Goal: Information Seeking & Learning: Understand process/instructions

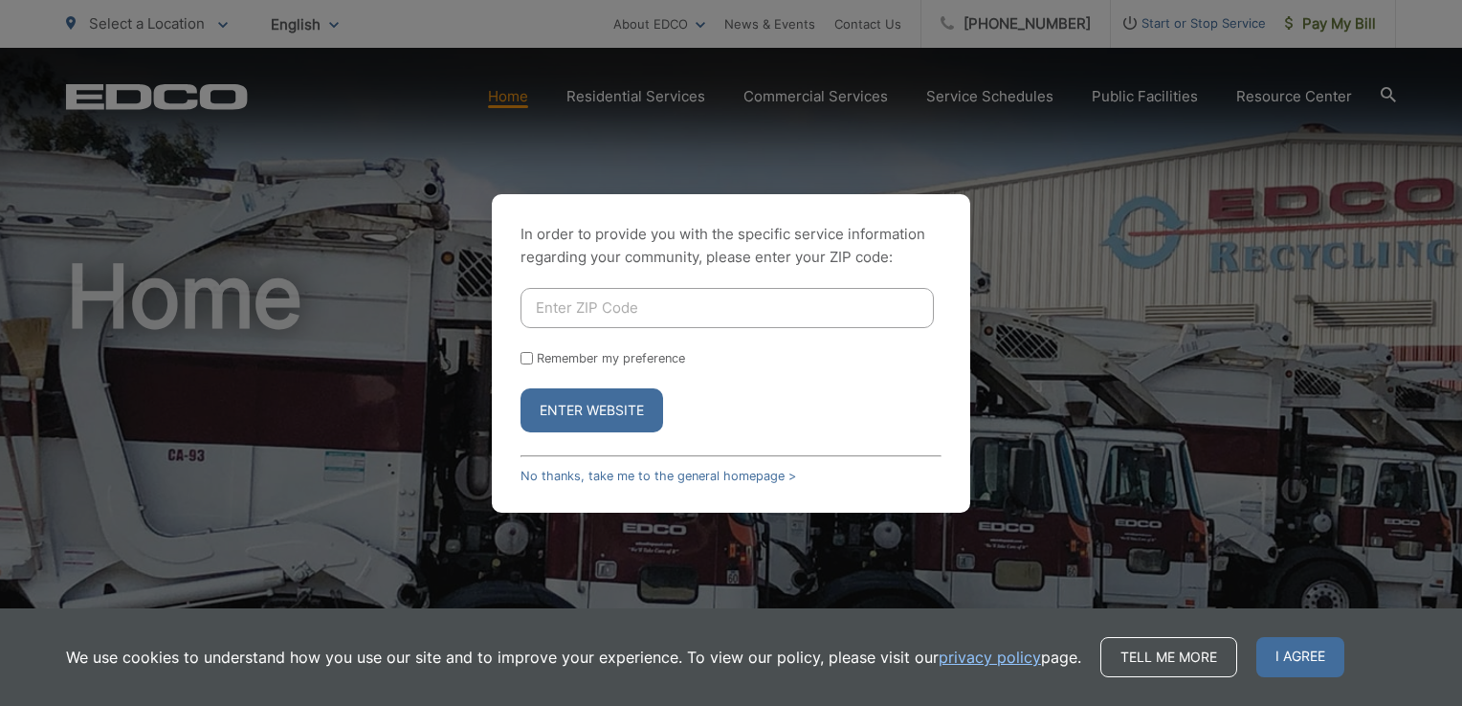
click at [679, 310] on input "Enter ZIP Code" at bounding box center [726, 308] width 413 height 40
type input "92021"
click at [612, 404] on button "Enter Website" at bounding box center [591, 410] width 143 height 44
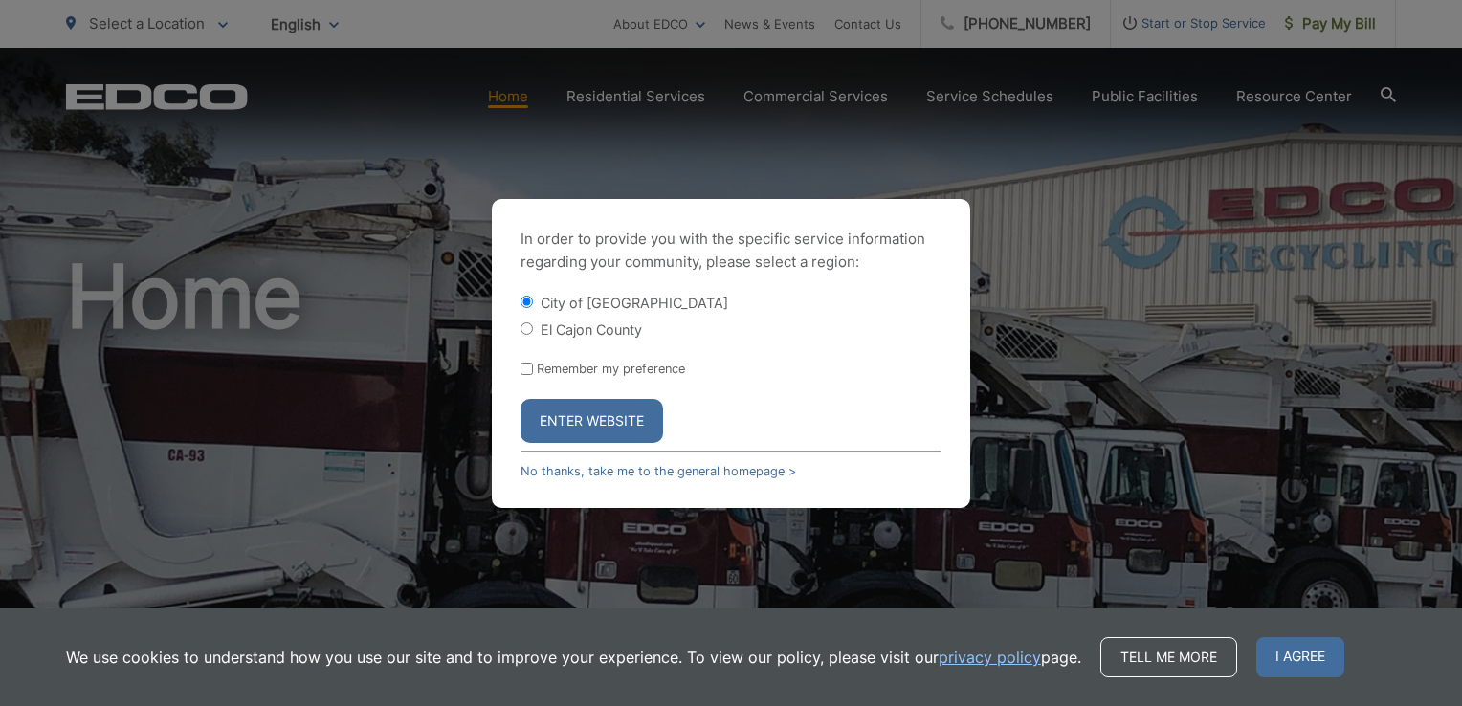
click at [600, 409] on button "Enter Website" at bounding box center [591, 421] width 143 height 44
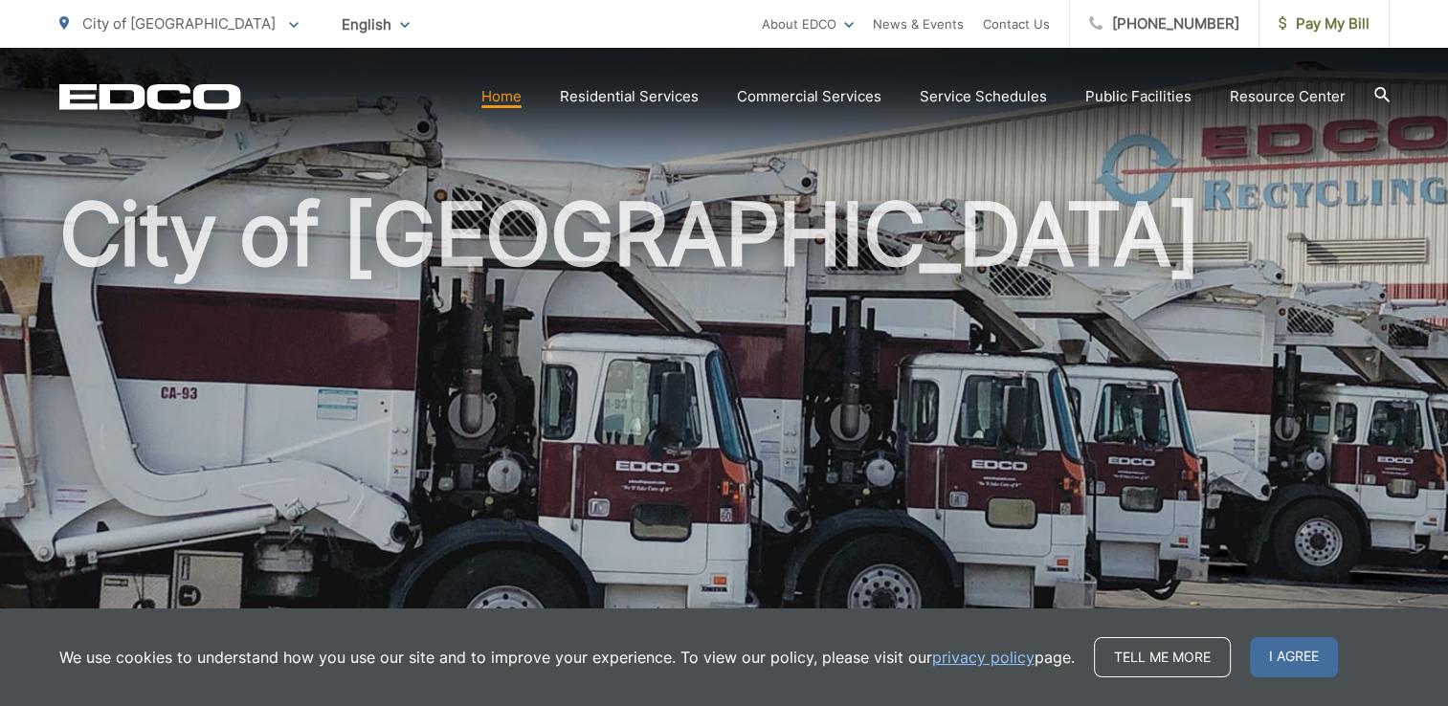
scroll to position [96, 0]
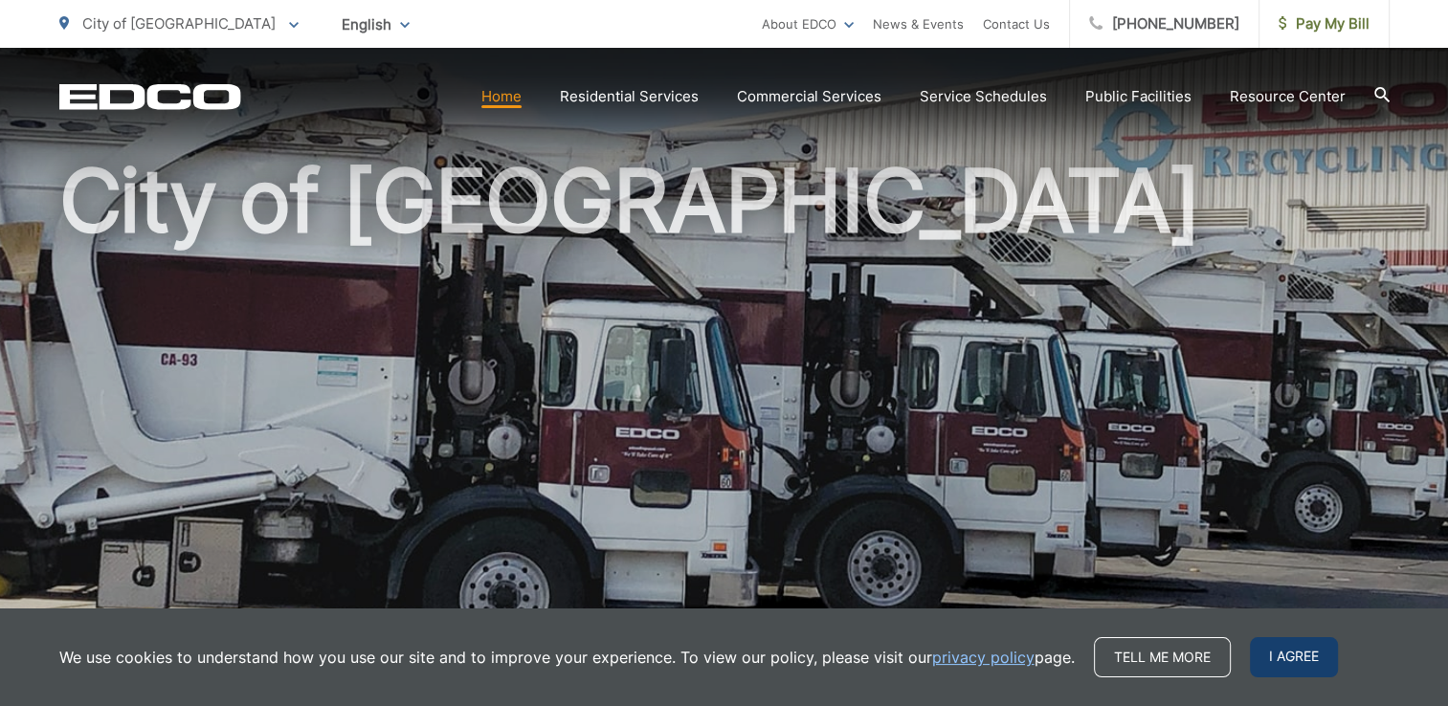
click at [1286, 664] on span "I agree" at bounding box center [1293, 657] width 88 height 40
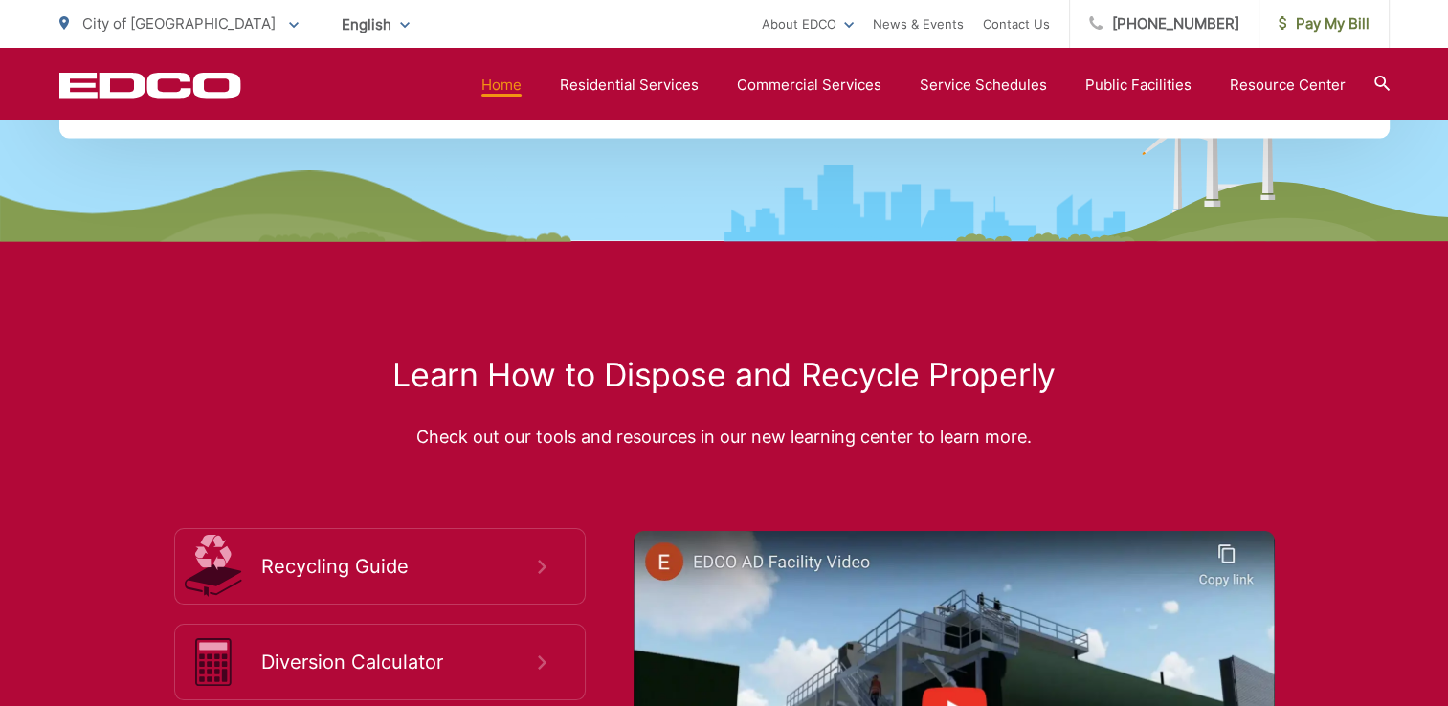
scroll to position [3177, 0]
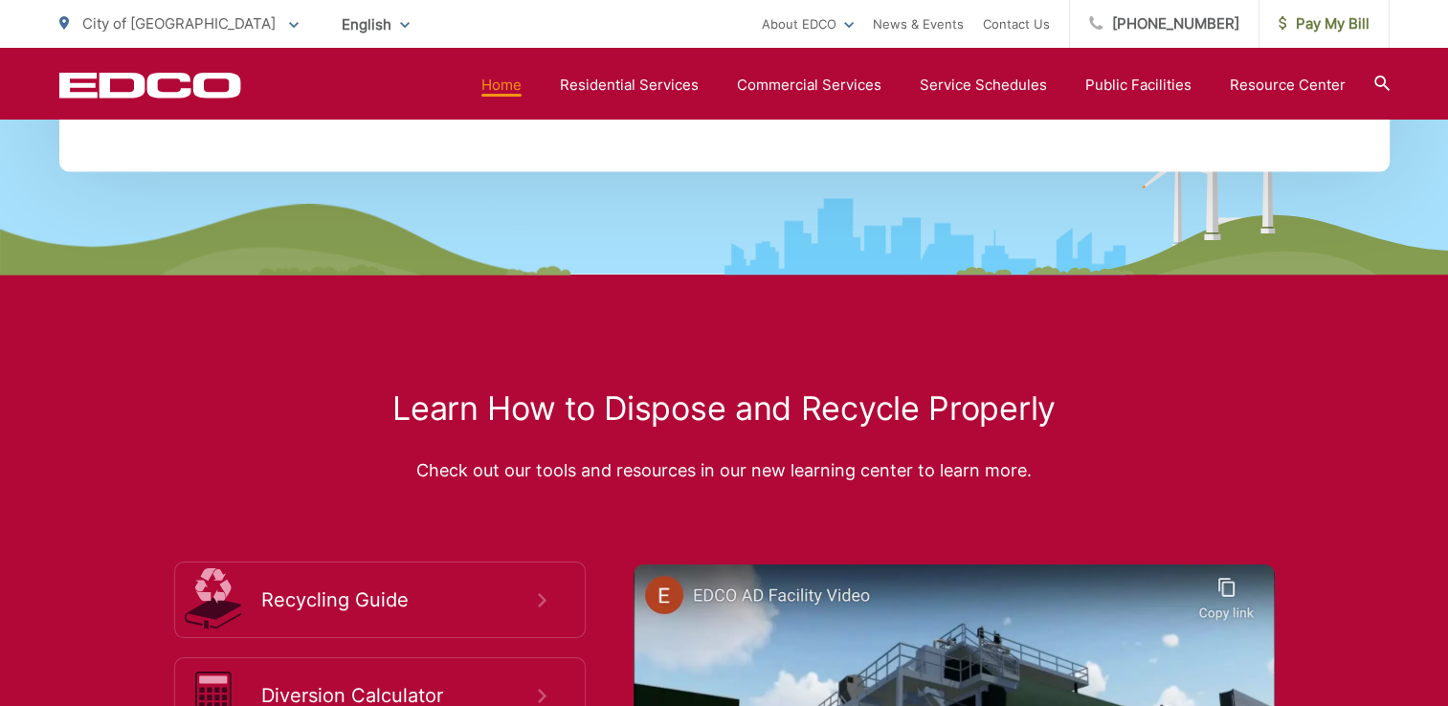
click at [1382, 83] on icon at bounding box center [1380, 83] width 15 height 15
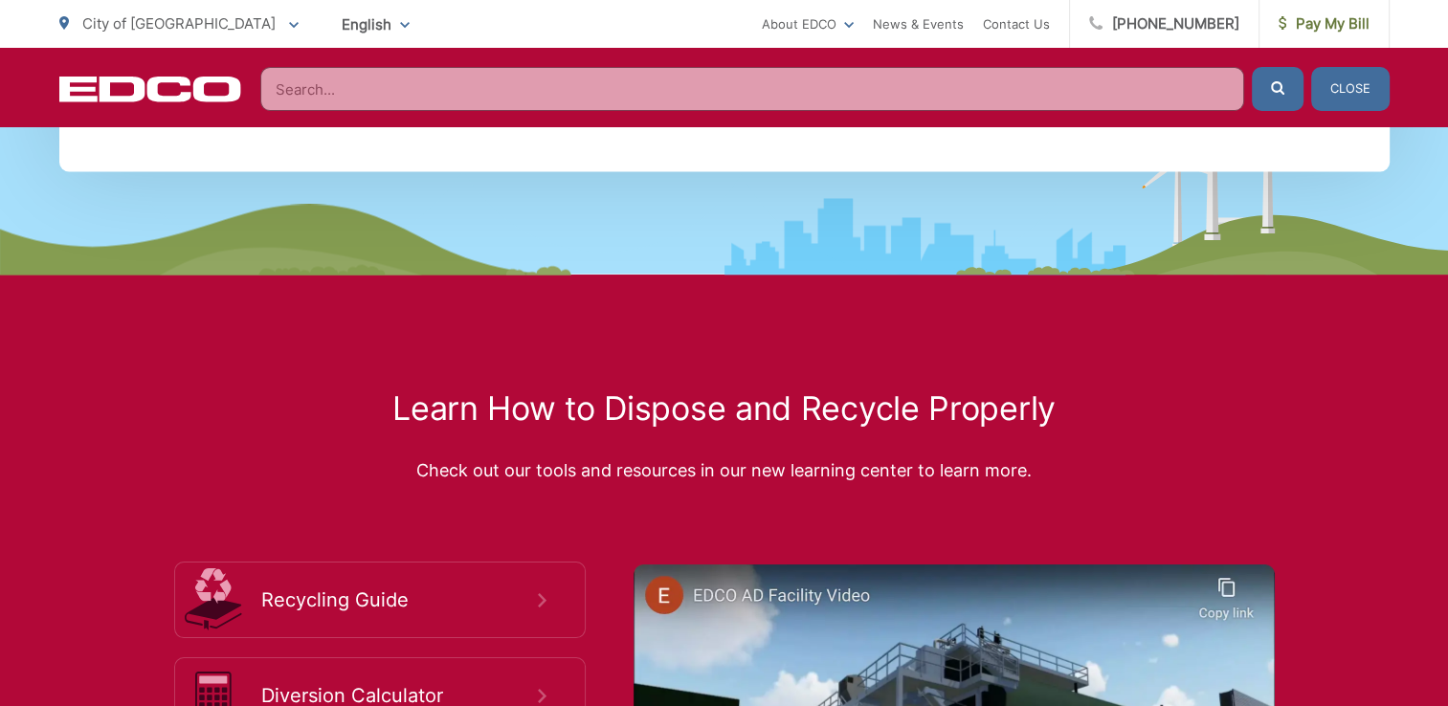
click at [426, 95] on input "Search" at bounding box center [752, 89] width 984 height 44
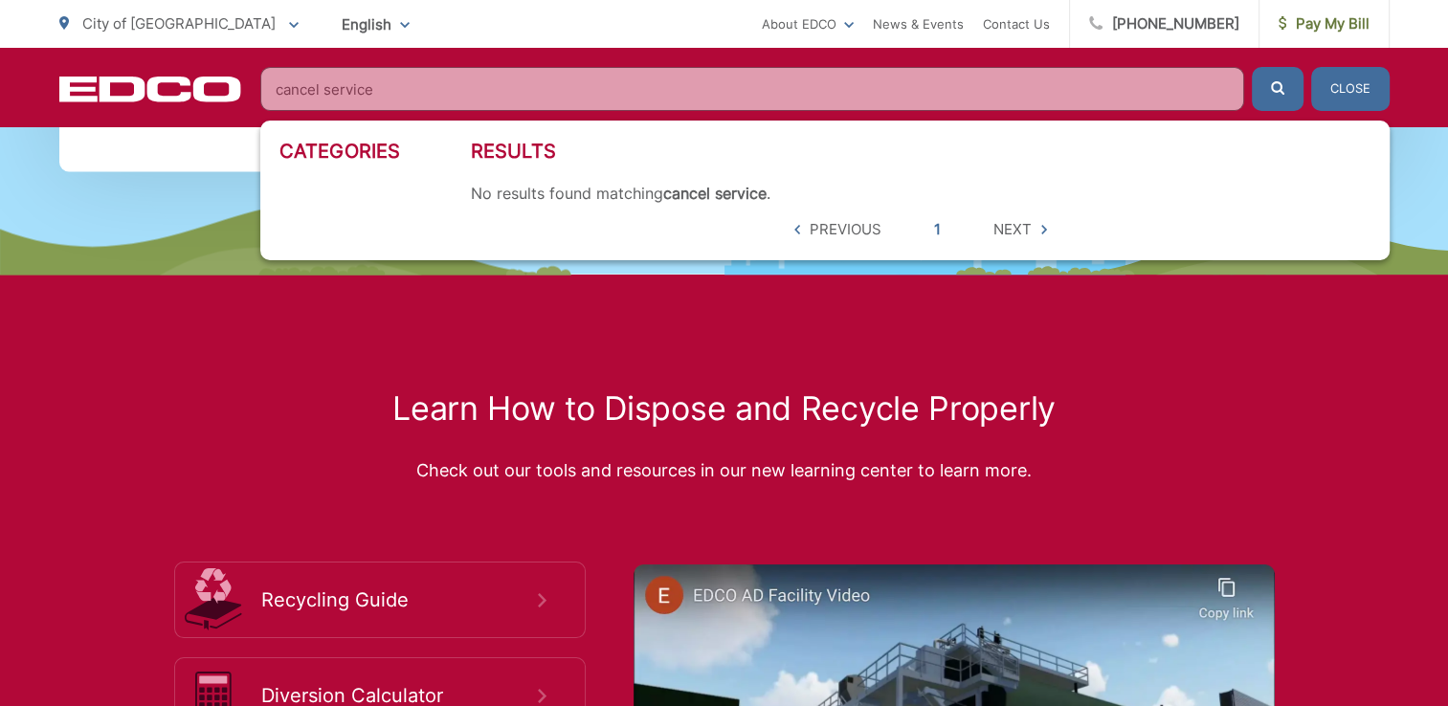
type input "cancel service"
click at [853, 25] on link "About EDCO" at bounding box center [808, 23] width 92 height 23
